Goal: Find specific page/section: Find specific page/section

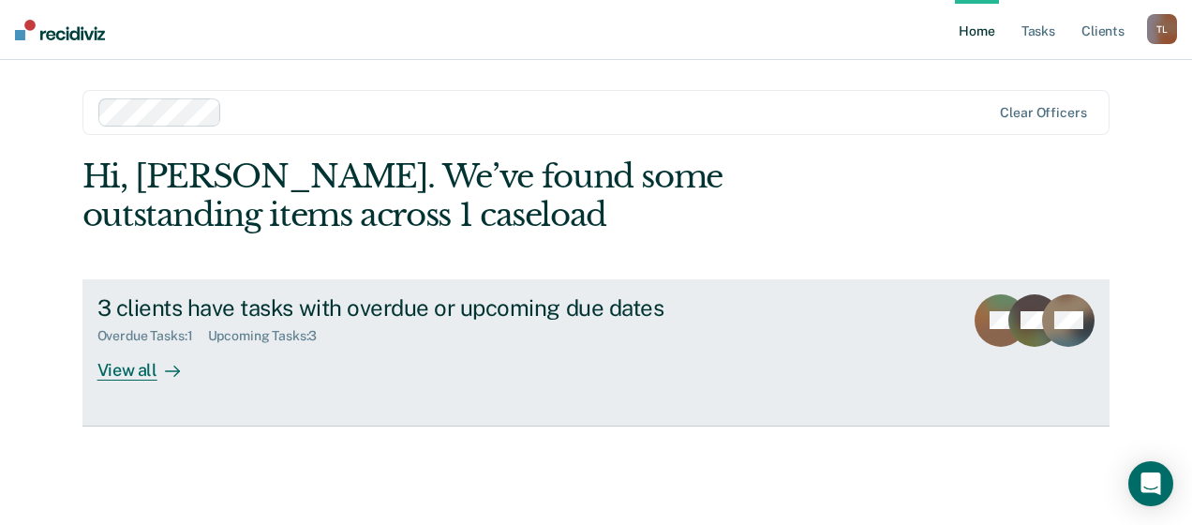
click at [111, 378] on div "View all" at bounding box center [149, 362] width 105 height 37
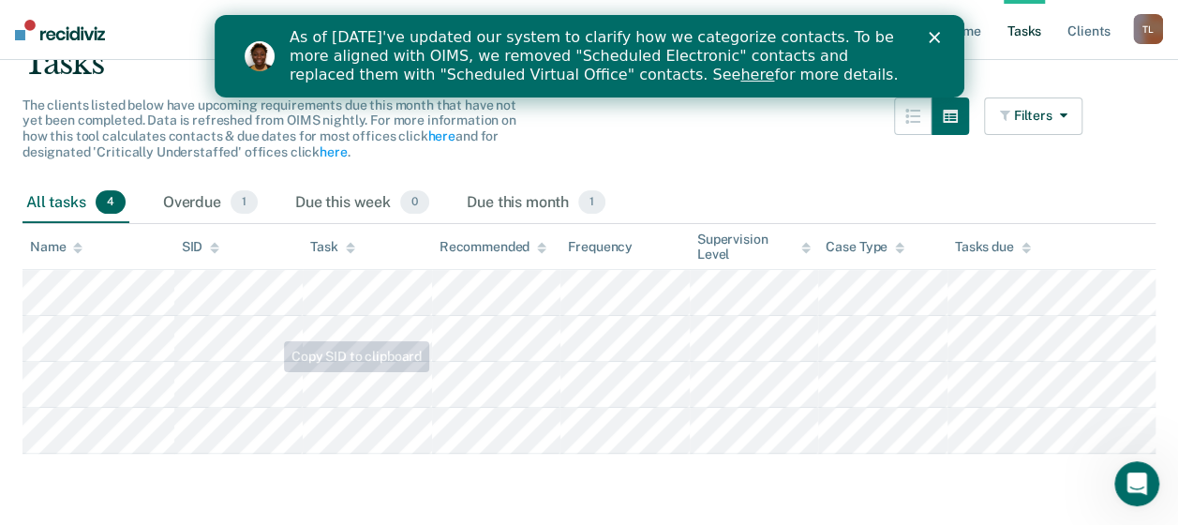
scroll to position [156, 0]
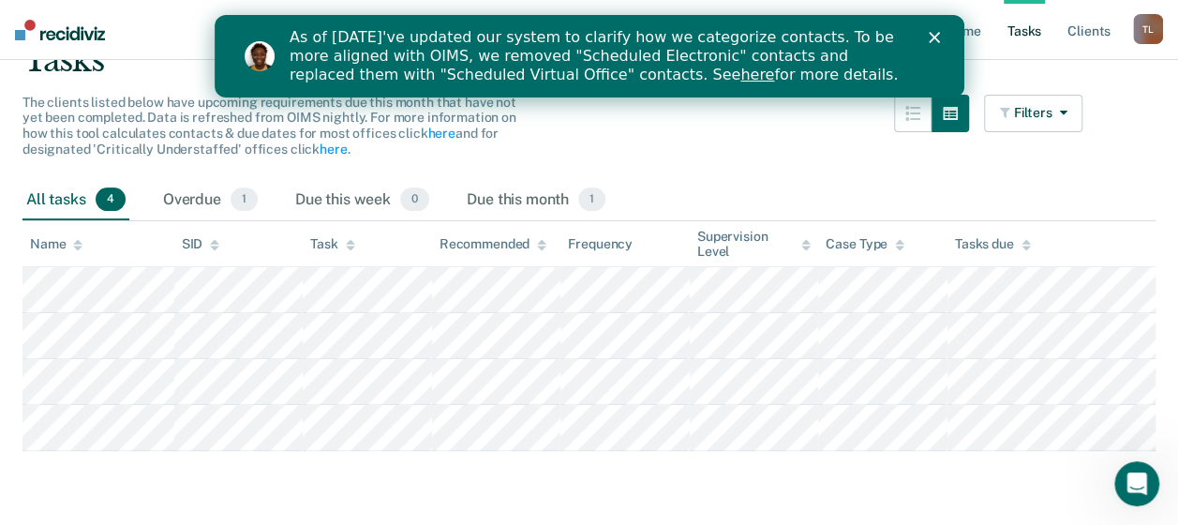
click at [934, 39] on polygon "Close" at bounding box center [932, 37] width 11 height 11
